Goal: Find contact information: Find contact information

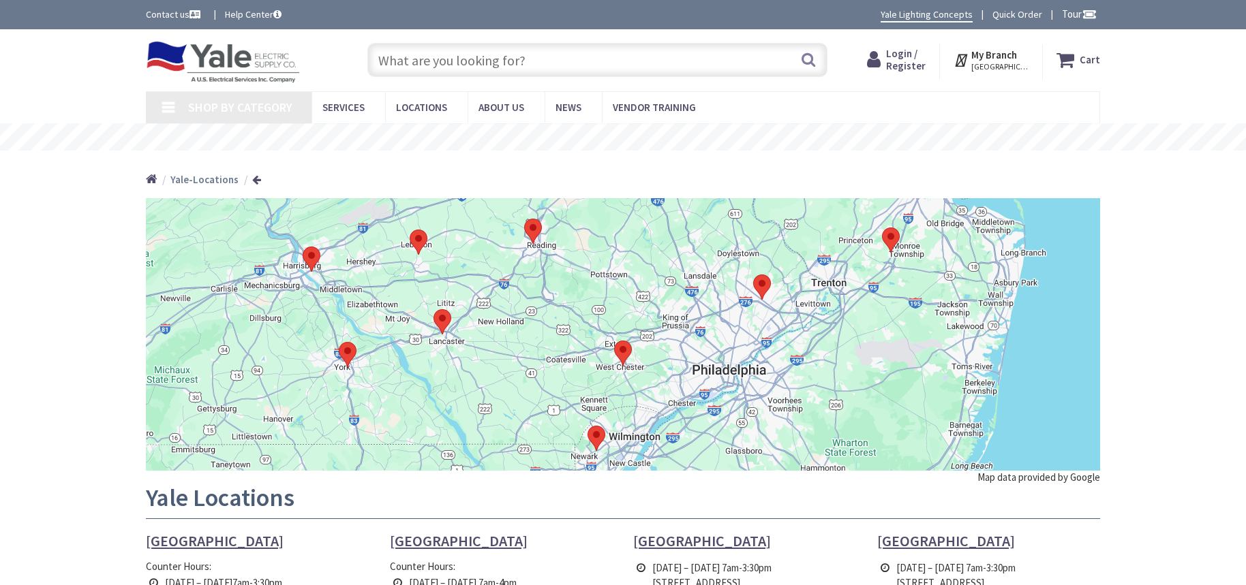
type input "Walnut St at [GEOGRAPHIC_DATA], [GEOGRAPHIC_DATA]"
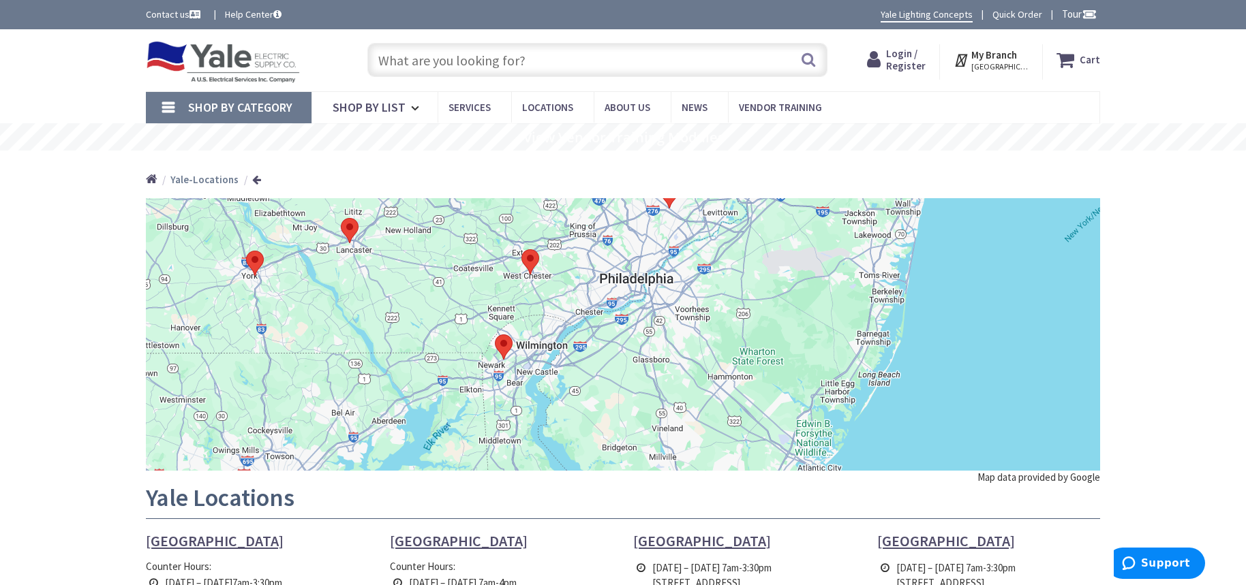
drag, startPoint x: 818, startPoint y: 342, endPoint x: 739, endPoint y: 275, distance: 103.4
click at [739, 275] on div at bounding box center [623, 334] width 954 height 273
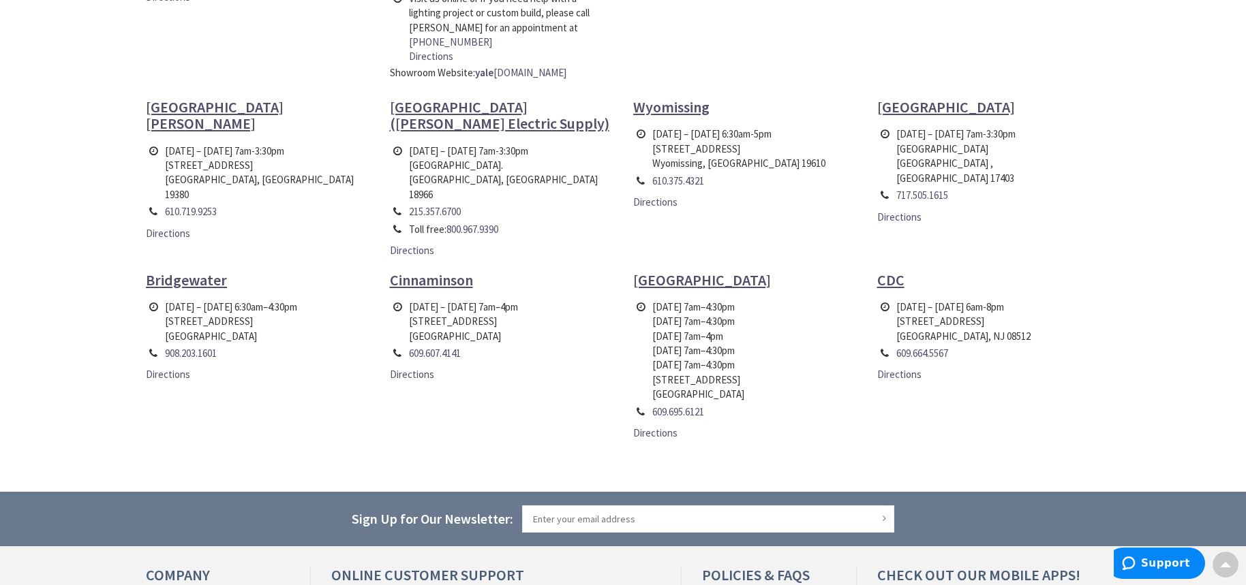
scroll to position [636, 0]
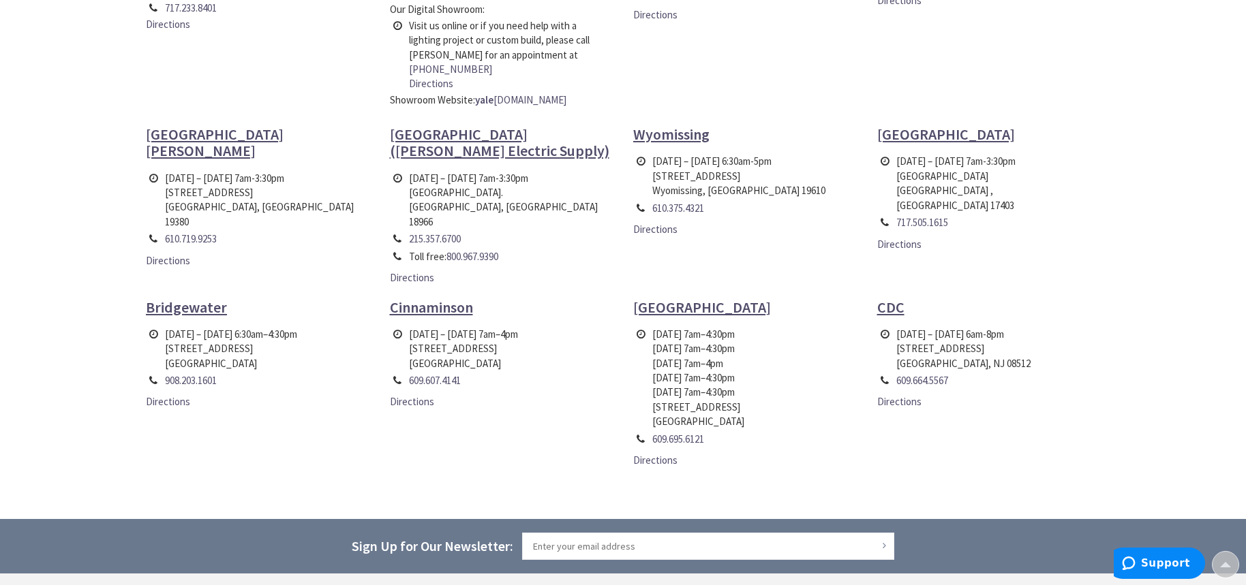
drag, startPoint x: 162, startPoint y: 320, endPoint x: 258, endPoint y: 333, distance: 97.7
click at [258, 333] on td "[DATE] – [DATE] 6:30am–4:30pm [STREET_ADDRESS]" at bounding box center [231, 349] width 139 height 46
copy td "[STREET_ADDRESS]"
drag, startPoint x: 410, startPoint y: 318, endPoint x: 508, endPoint y: 333, distance: 98.5
click at [508, 333] on td "[DATE] – [DATE] 7am–4pm [STREET_ADDRESS]" at bounding box center [464, 349] width 116 height 46
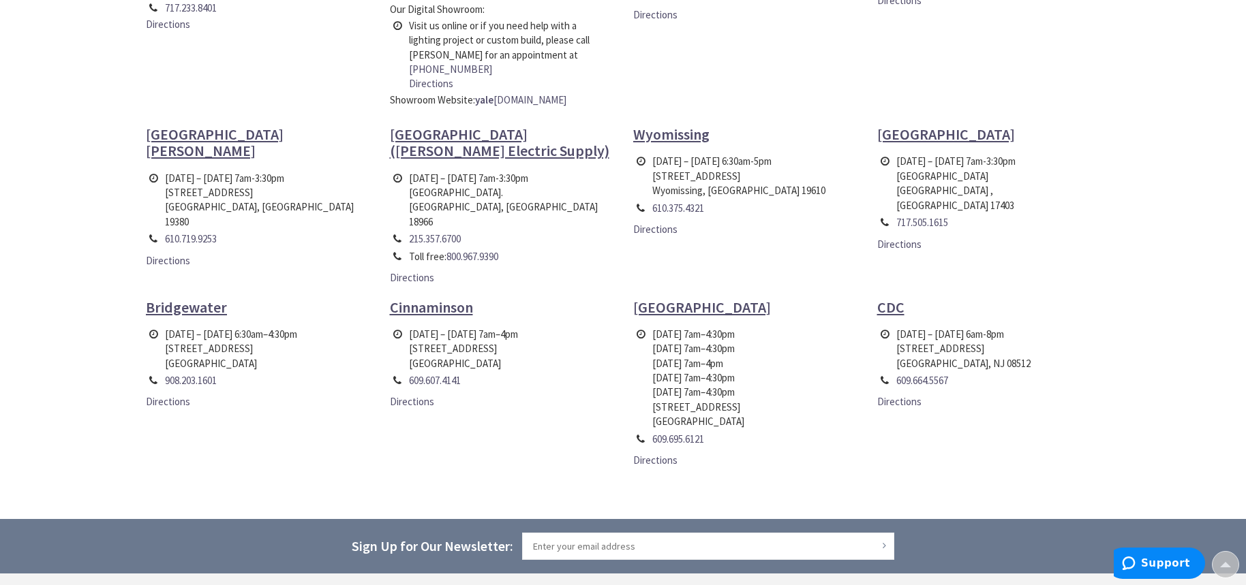
copy td "[STREET_ADDRESS]"
drag, startPoint x: 650, startPoint y: 377, endPoint x: 728, endPoint y: 391, distance: 78.9
click at [728, 391] on td "[DATE] 7am–4:30pm [DATE] 7am –4:30pm [DATE] 7am –4pm [DATE] 7am –4:30pm [DATE] …" at bounding box center [698, 378] width 99 height 105
copy td "[STREET_ADDRESS]"
drag, startPoint x: 891, startPoint y: 320, endPoint x: 973, endPoint y: 333, distance: 82.9
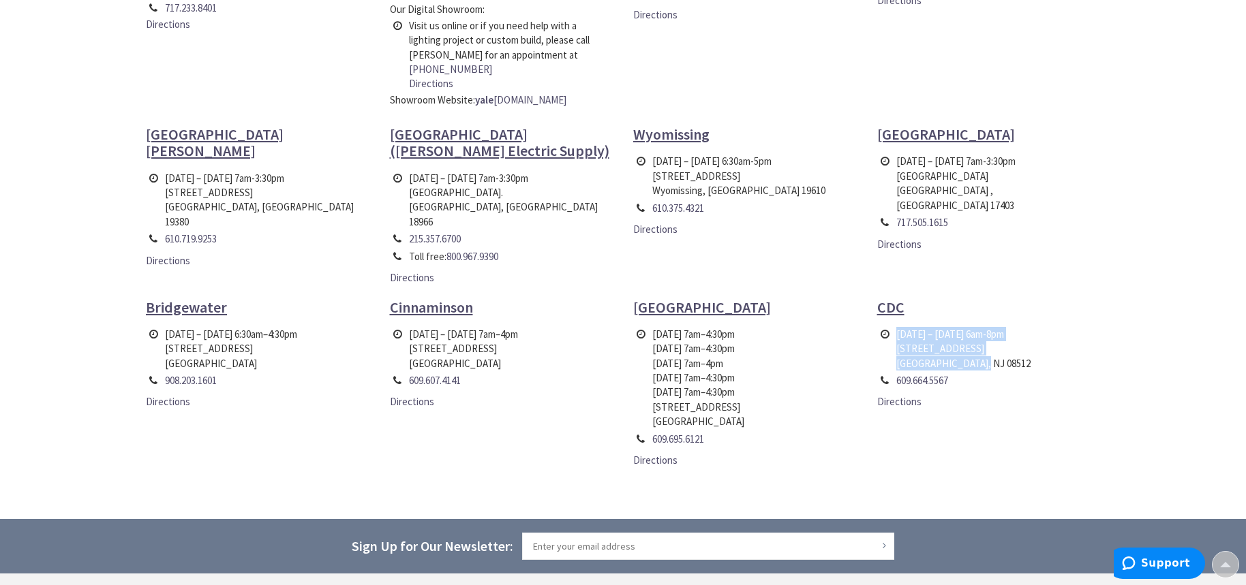
click at [973, 333] on tr "[DATE] – [DATE] 6am-8pm [STREET_ADDRESS]" at bounding box center [955, 349] width 157 height 46
click at [994, 372] on td "609.664.5567" at bounding box center [963, 380] width 141 height 17
drag, startPoint x: 963, startPoint y: 335, endPoint x: 894, endPoint y: 321, distance: 70.8
click at [894, 326] on td "[DATE] – [DATE] 6am-8pm [STREET_ADDRESS]" at bounding box center [963, 349] width 141 height 46
copy td "[STREET_ADDRESS]"
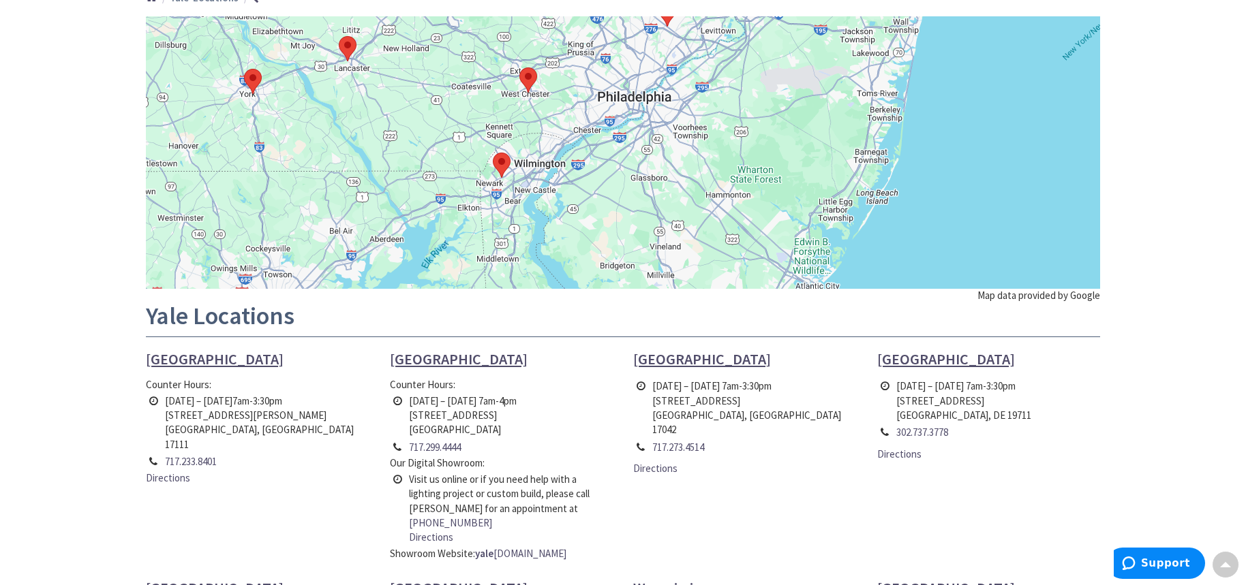
scroll to position [0, 0]
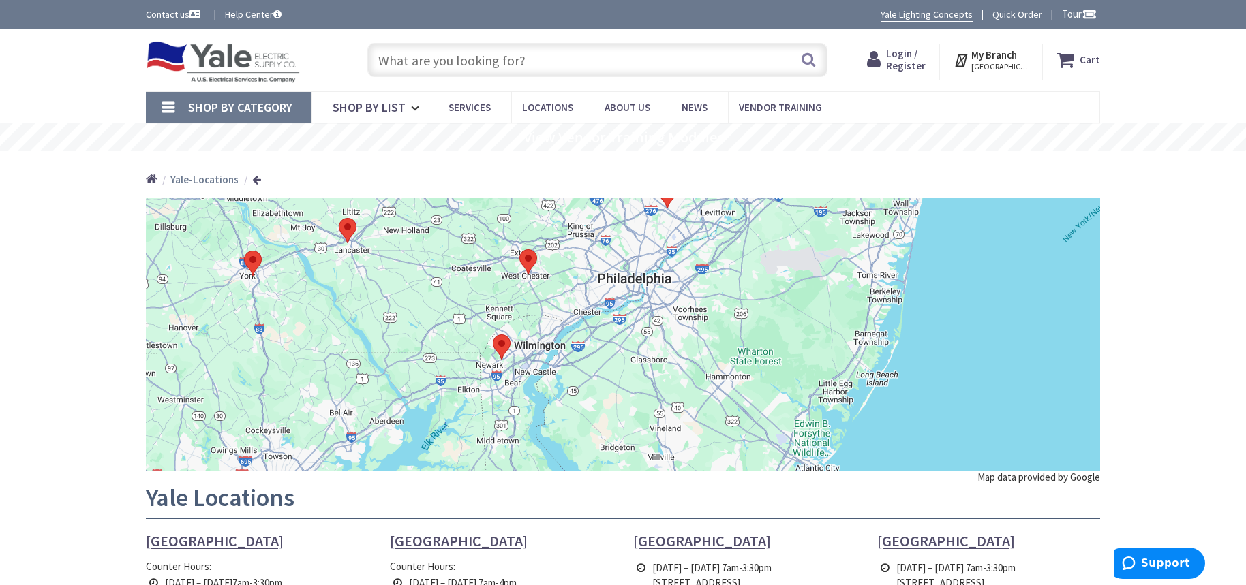
click at [224, 61] on img at bounding box center [223, 62] width 154 height 42
